Goal: Use online tool/utility: Utilize a website feature to perform a specific function

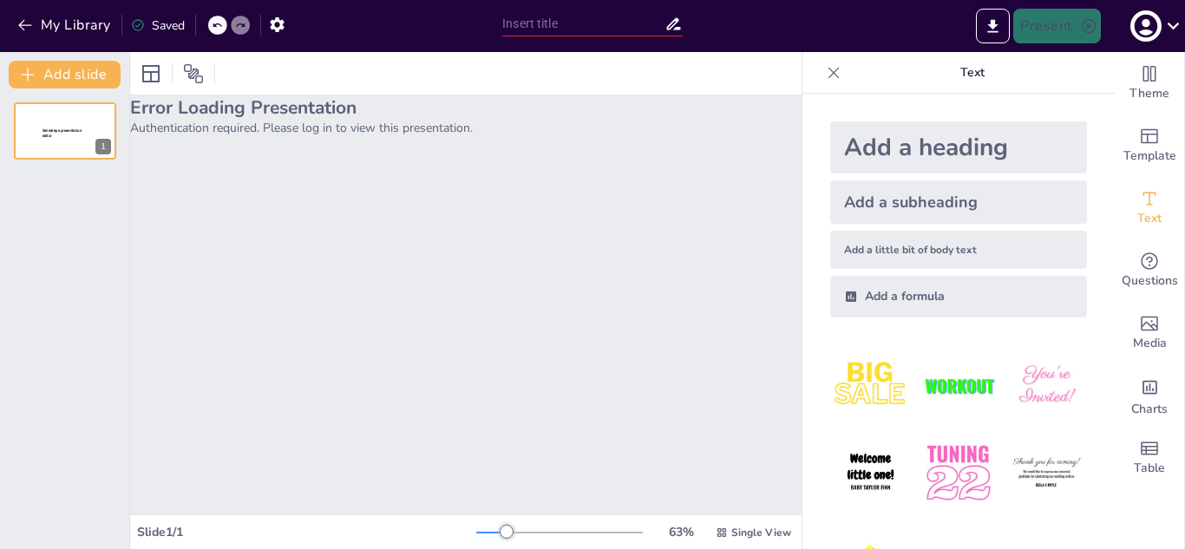
click at [605, 35] on input "text" at bounding box center [583, 23] width 162 height 25
click at [546, 24] on input "text" at bounding box center [583, 23] width 162 height 25
paste input "Cosmovisión y cultura de los pueblos en la actualidad"
type input "Cosmovisión y cultura de los pueblos en la actualidad"
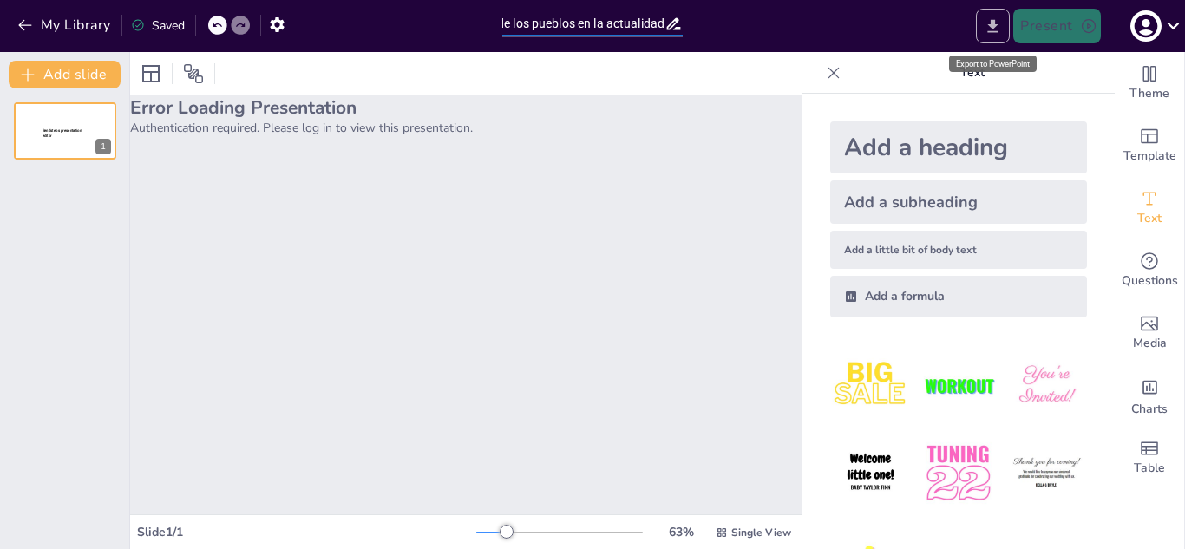
scroll to position [0, 0]
click at [1006, 31] on button "Export to PowerPoint" at bounding box center [993, 26] width 34 height 35
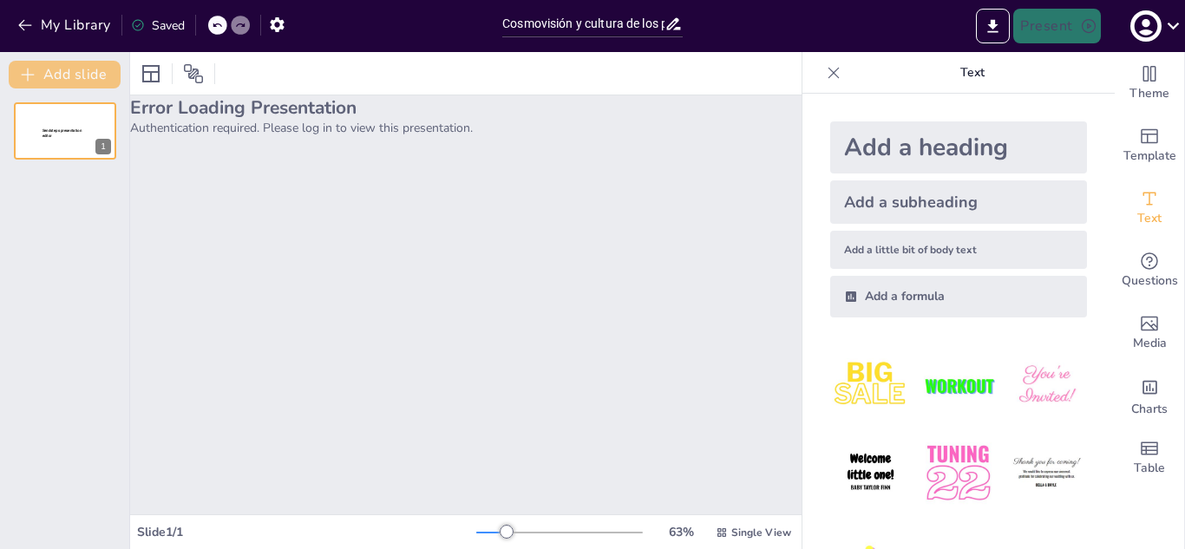
click at [104, 77] on button "Add slide" at bounding box center [65, 75] width 112 height 28
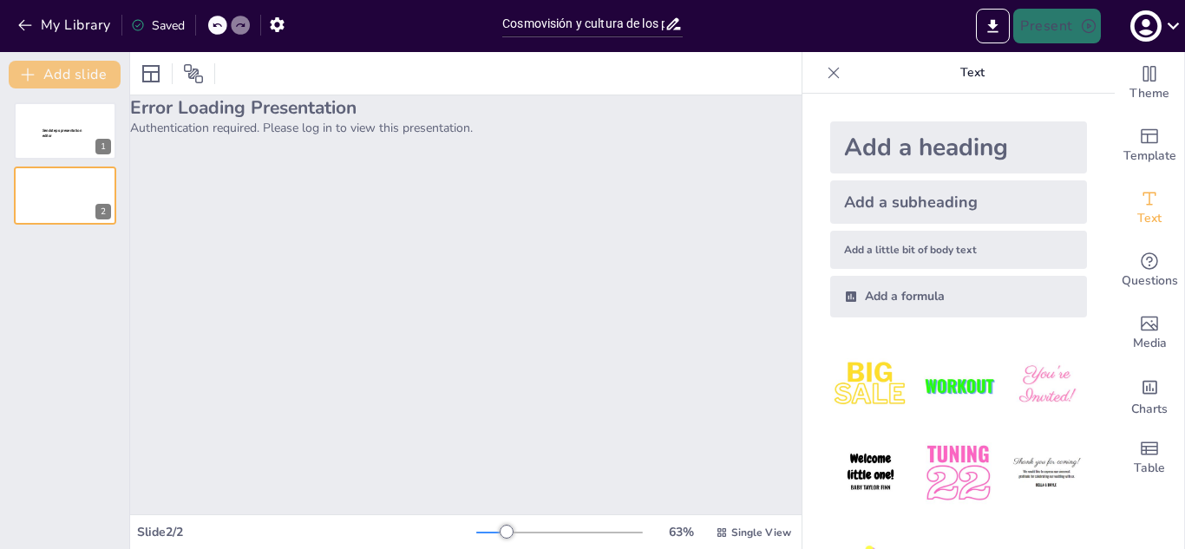
click at [104, 77] on button "Add slide" at bounding box center [65, 75] width 112 height 28
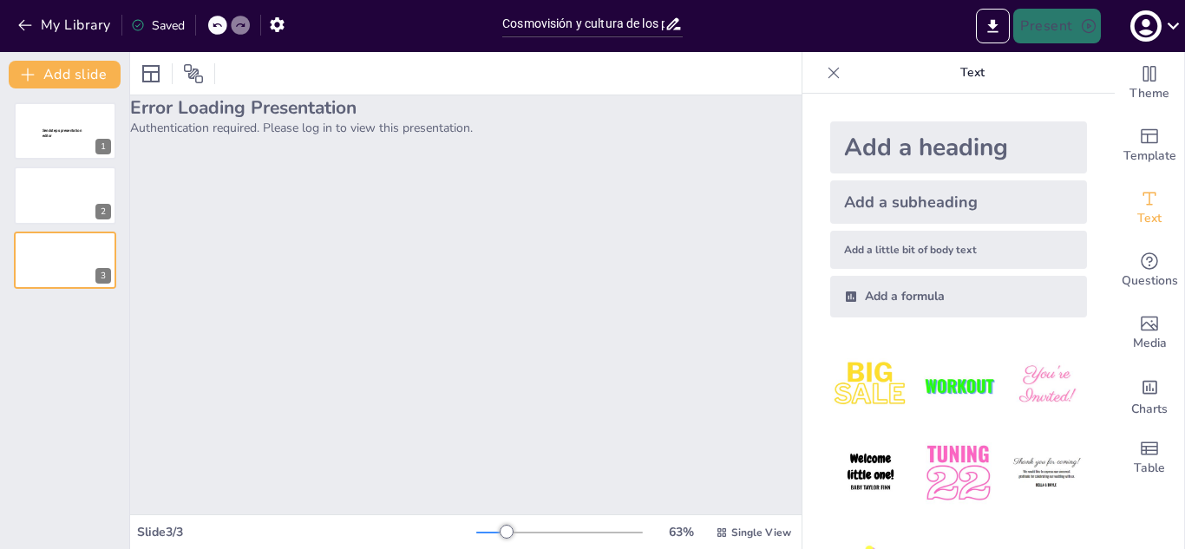
click at [225, 19] on div at bounding box center [217, 25] width 19 height 19
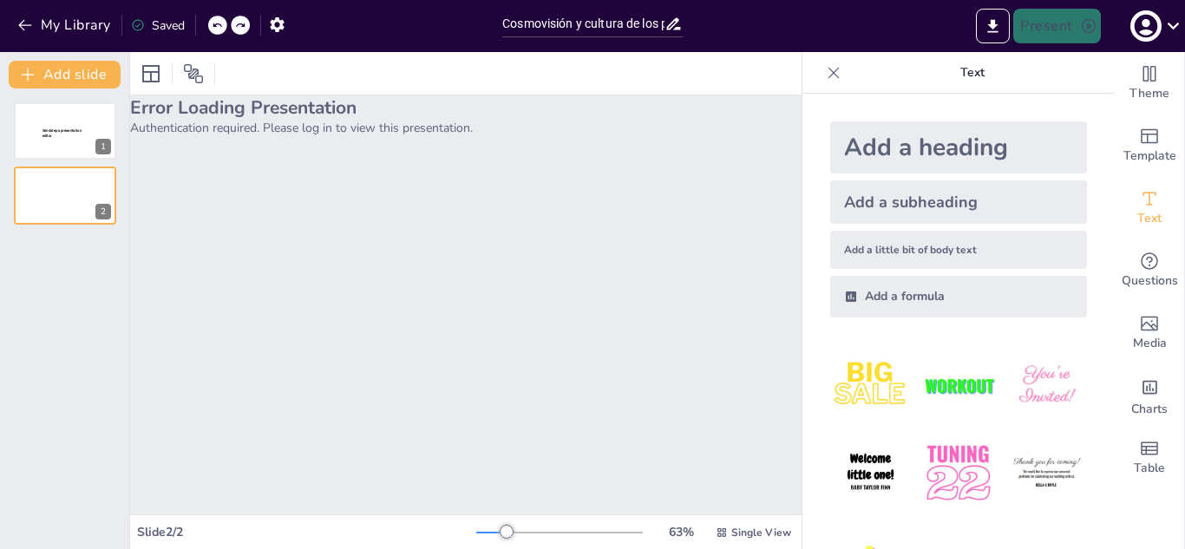
click at [212, 24] on div at bounding box center [217, 25] width 19 height 19
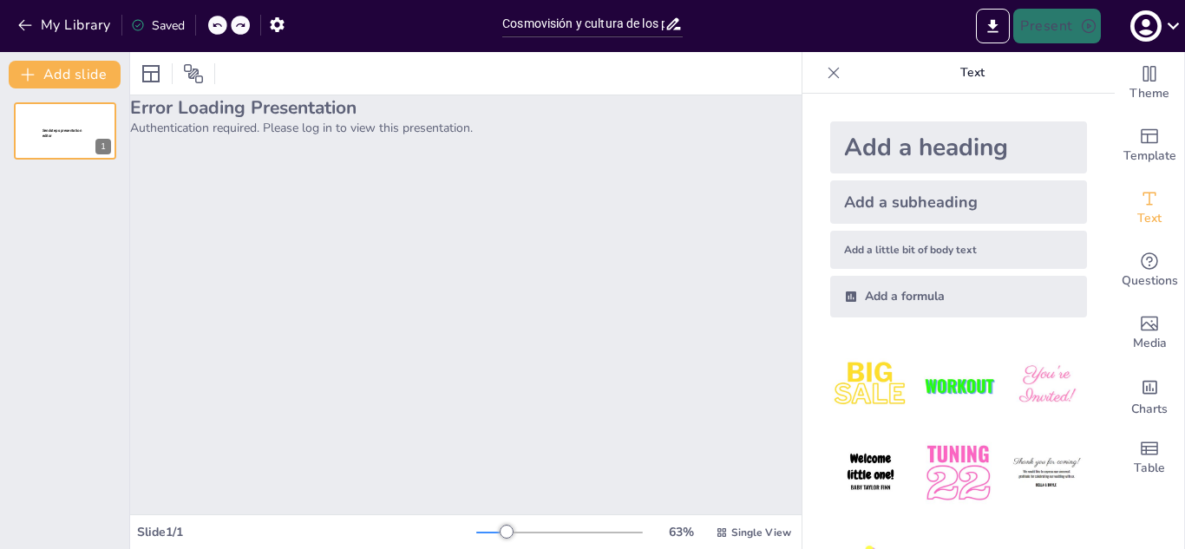
click at [211, 23] on div at bounding box center [217, 25] width 19 height 19
click at [210, 23] on div at bounding box center [217, 25] width 19 height 19
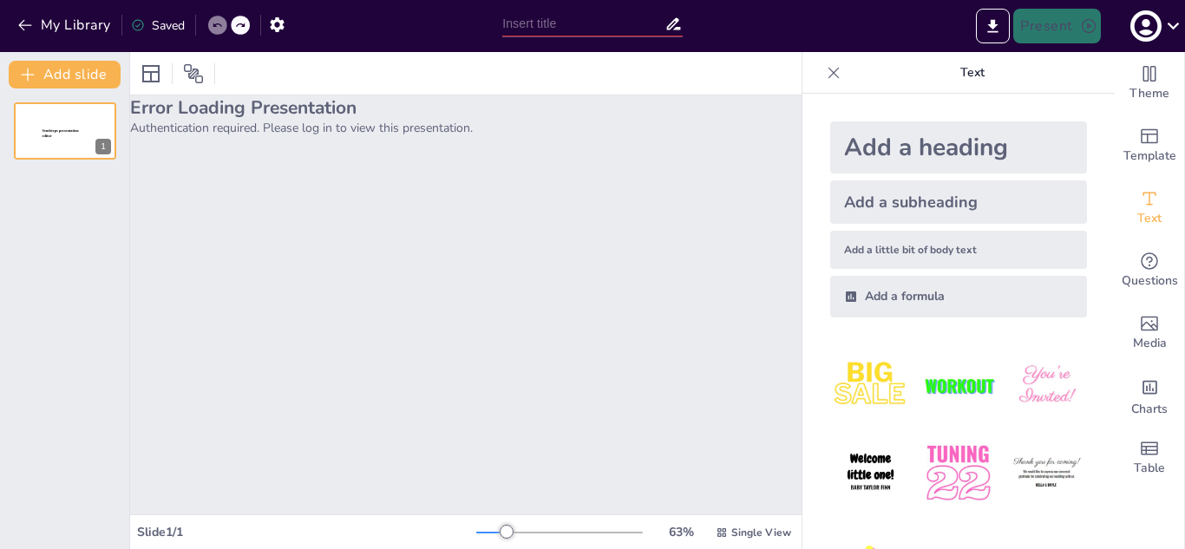
click at [210, 23] on div at bounding box center [217, 25] width 19 height 19
click at [74, 27] on button "My Library" at bounding box center [65, 25] width 105 height 28
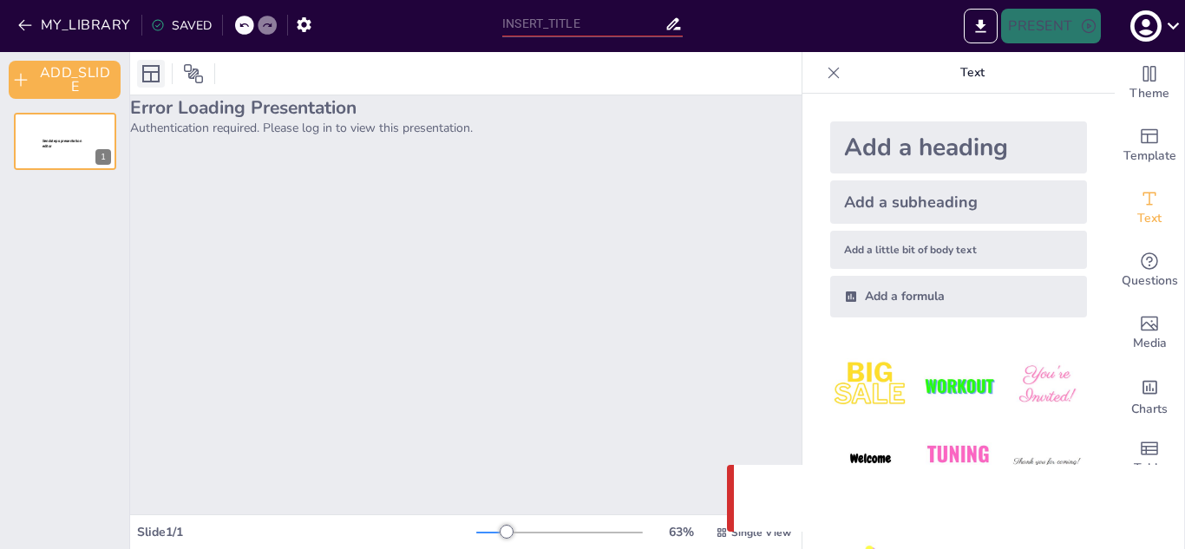
click at [157, 66] on icon at bounding box center [150, 73] width 17 height 17
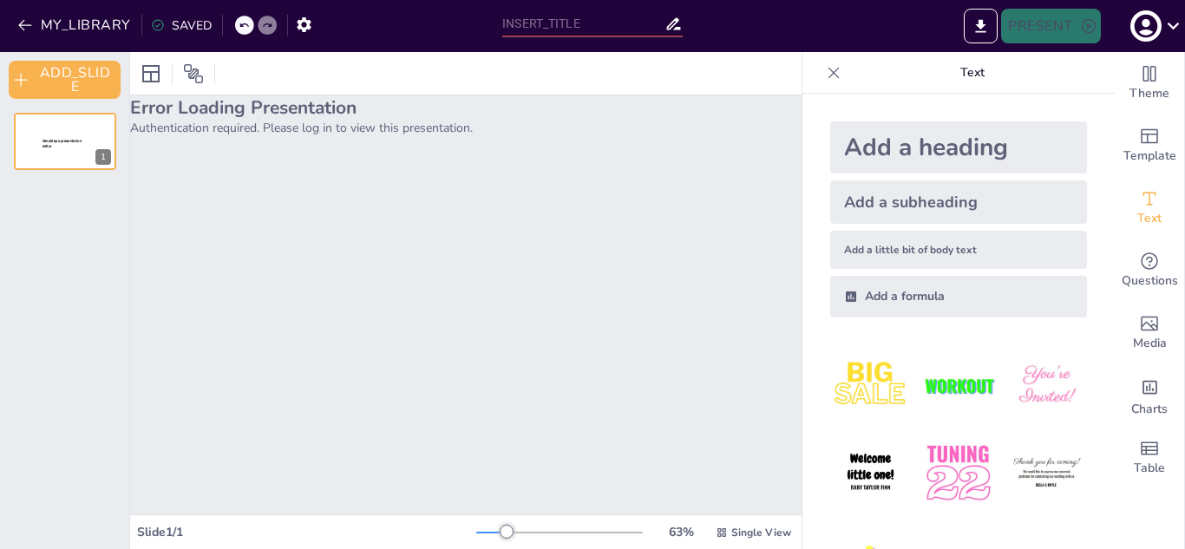
click at [163, 110] on h2 "Error Loading Presentation" at bounding box center [465, 107] width 671 height 24
click at [184, 63] on icon at bounding box center [193, 73] width 21 height 21
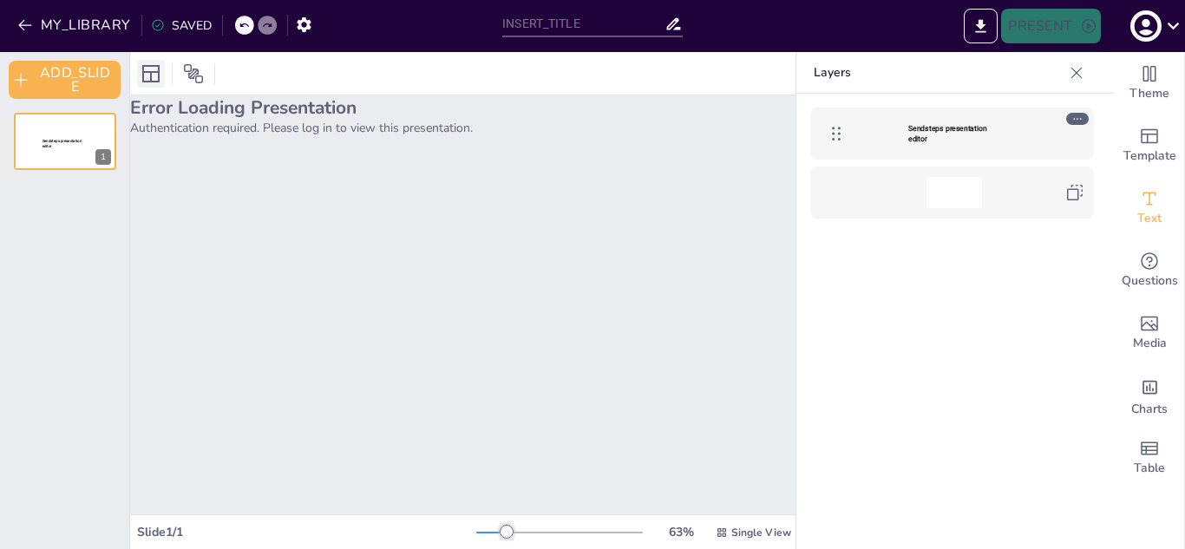
click at [144, 73] on icon at bounding box center [150, 73] width 17 height 17
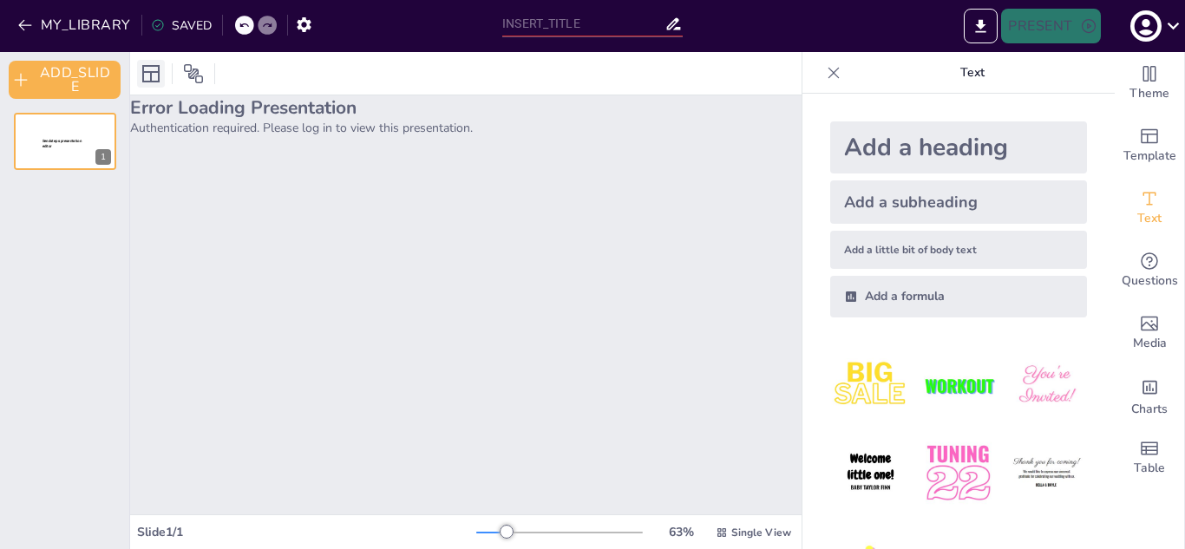
click at [144, 73] on icon at bounding box center [150, 73] width 17 height 17
click at [146, 74] on icon at bounding box center [151, 73] width 21 height 21
click at [1173, 29] on icon at bounding box center [1173, 26] width 12 height 7
